Goal: Navigation & Orientation: Find specific page/section

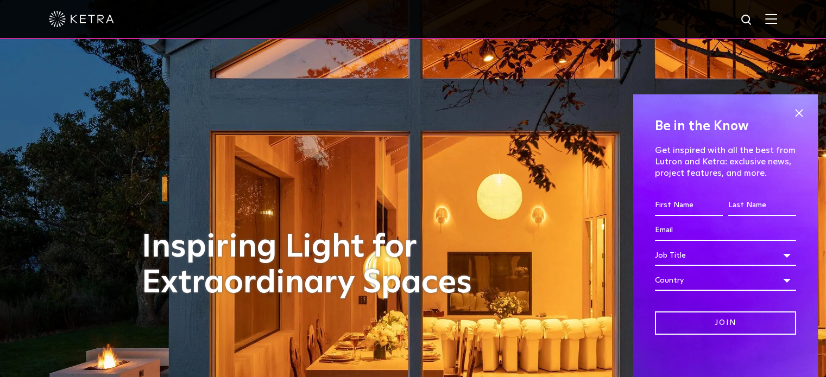
click at [775, 18] on img at bounding box center [771, 19] width 12 height 10
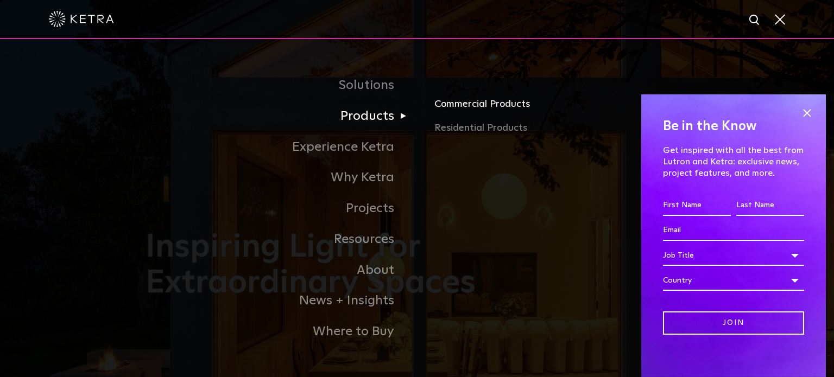
click at [471, 106] on link "Commercial Products" at bounding box center [561, 109] width 254 height 24
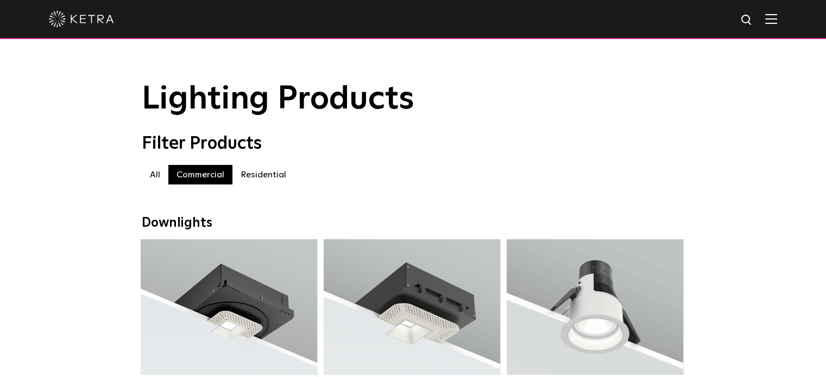
click at [258, 179] on label "Residential" at bounding box center [263, 175] width 62 height 20
click at [197, 179] on label "Commercial" at bounding box center [200, 175] width 64 height 20
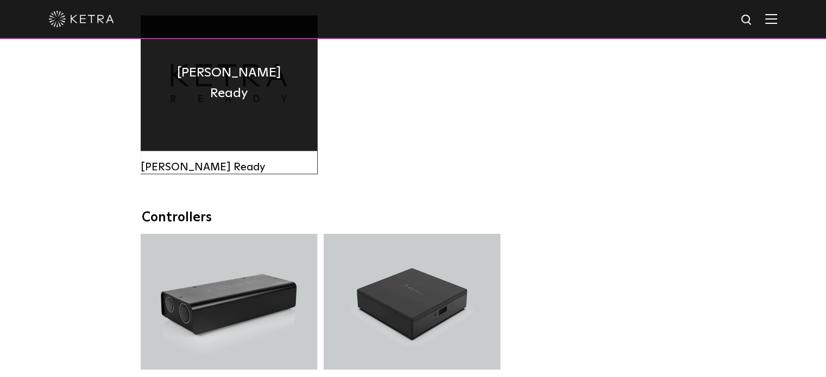
scroll to position [1249, 0]
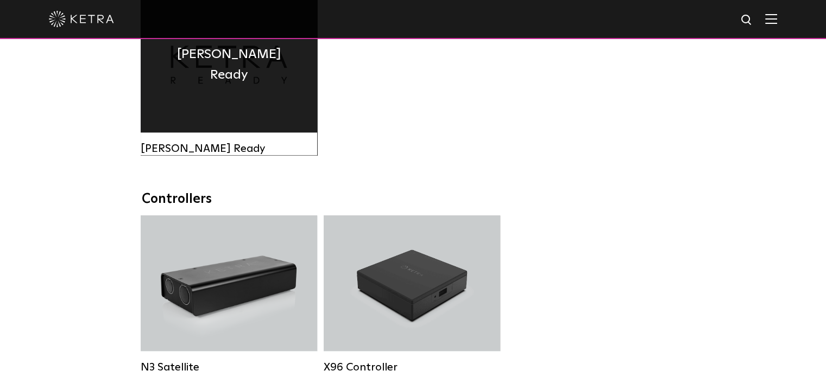
click at [216, 89] on div "Ketra Ready" at bounding box center [229, 65] width 176 height 136
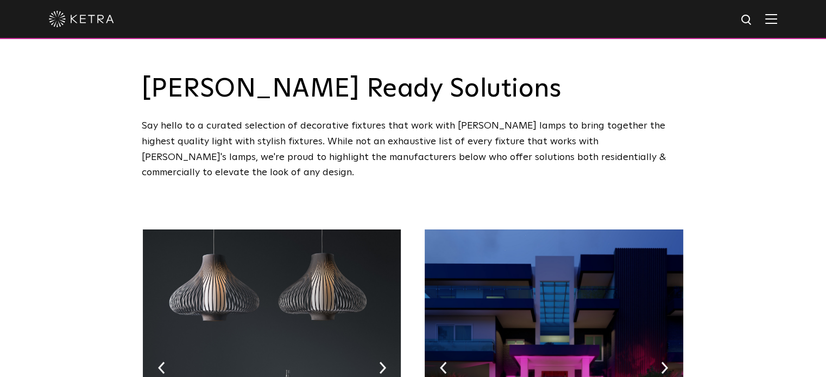
click at [777, 20] on img at bounding box center [771, 19] width 12 height 10
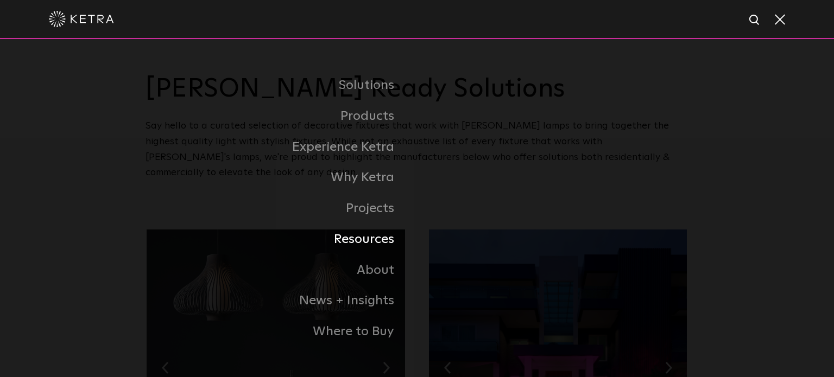
click at [361, 241] on link "Resources" at bounding box center [281, 239] width 271 height 31
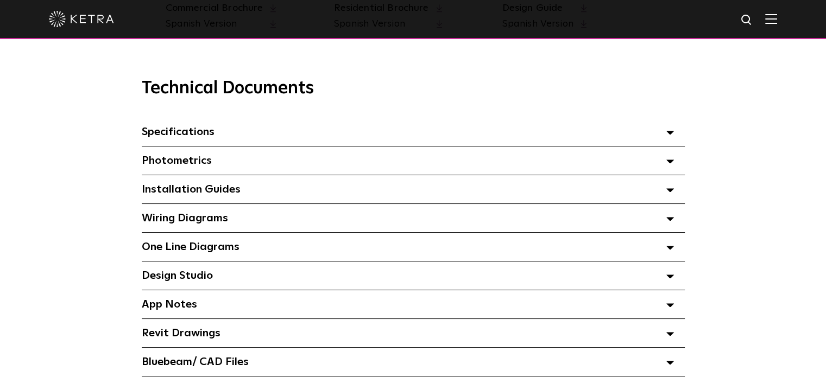
scroll to position [760, 0]
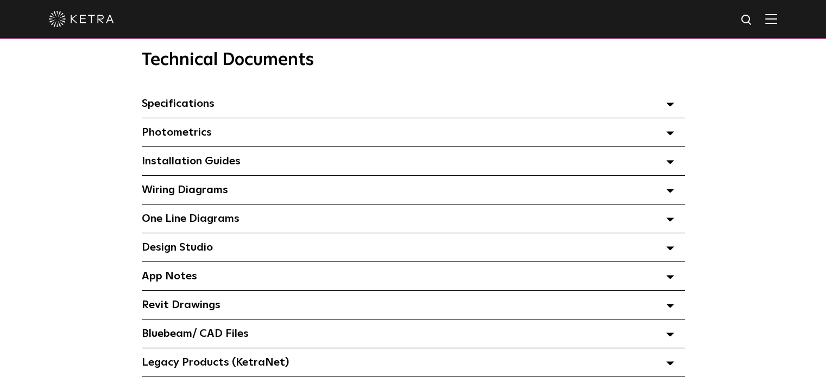
click at [667, 106] on polygon at bounding box center [670, 104] width 7 height 3
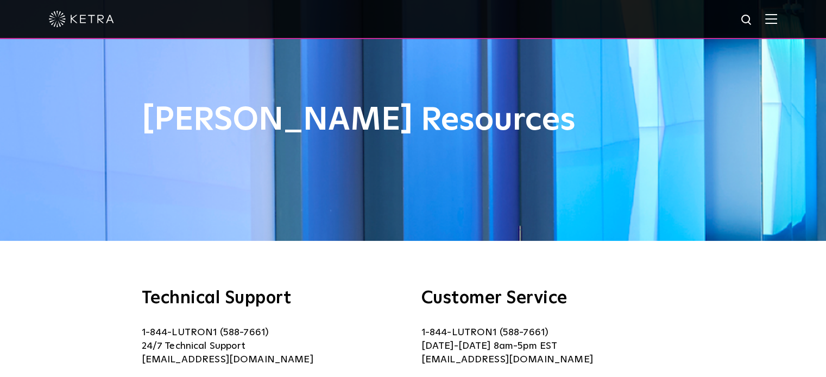
scroll to position [0, 0]
